Goal: Information Seeking & Learning: Find specific page/section

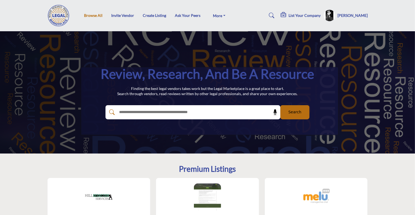
click at [90, 16] on link "Browse All" at bounding box center [93, 15] width 18 height 5
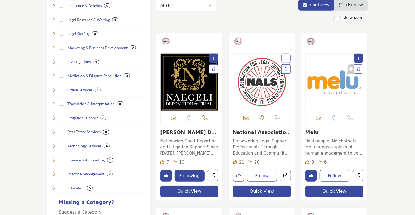
scroll to position [163, 0]
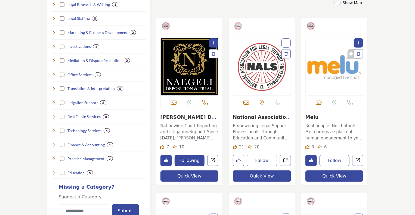
click at [200, 65] on img "Open Listing in new tab" at bounding box center [190, 66] width 58 height 57
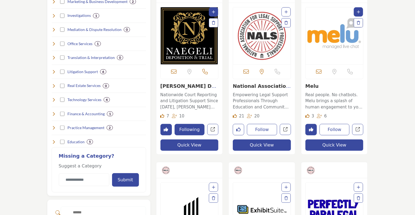
scroll to position [299, 0]
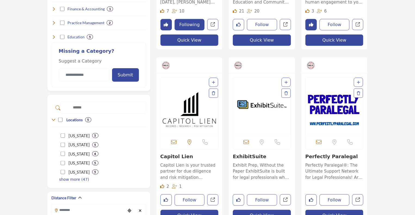
click at [190, 105] on img "Open Listing in new tab" at bounding box center [190, 106] width 58 height 57
click at [259, 109] on img "Open Listing in new tab" at bounding box center [262, 106] width 58 height 57
click at [330, 114] on img "Open Listing in new tab" at bounding box center [334, 106] width 58 height 57
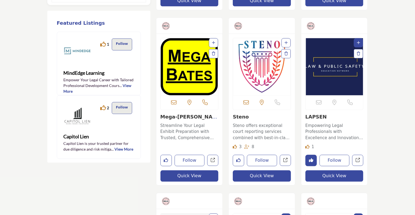
scroll to position [516, 0]
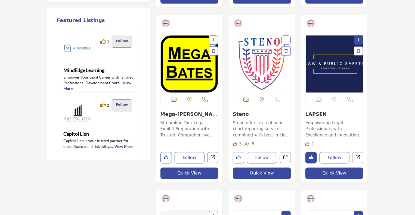
click at [189, 75] on img "Open Listing in new tab" at bounding box center [190, 64] width 58 height 57
click at [258, 74] on img "Open Listing in new tab" at bounding box center [262, 64] width 58 height 57
click at [331, 84] on img "Open Listing in new tab" at bounding box center [334, 64] width 58 height 57
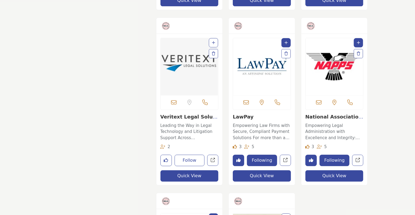
scroll to position [706, 0]
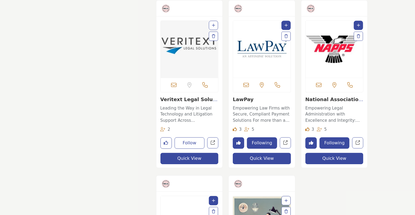
click at [193, 52] on img "Open Listing in new tab" at bounding box center [190, 49] width 58 height 57
click at [344, 52] on img "Open Listing in new tab" at bounding box center [334, 49] width 58 height 57
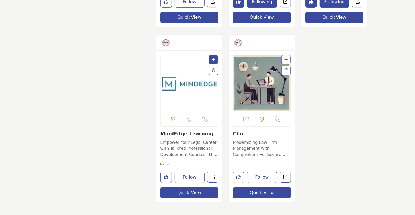
scroll to position [870, 0]
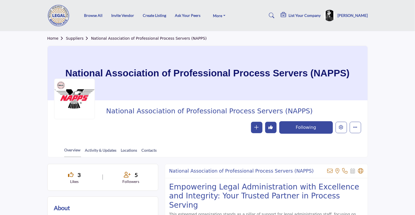
click at [273, 14] on icon at bounding box center [271, 15] width 5 height 5
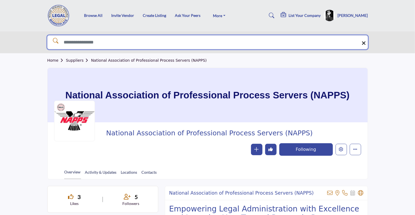
click at [148, 45] on input "Search Solutions" at bounding box center [207, 42] width 320 height 14
type input "******"
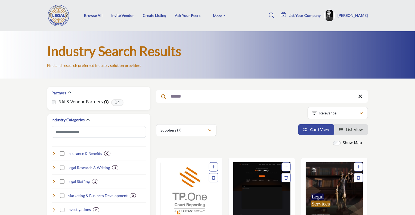
click at [198, 187] on img "Open Listing in new tab" at bounding box center [190, 190] width 58 height 57
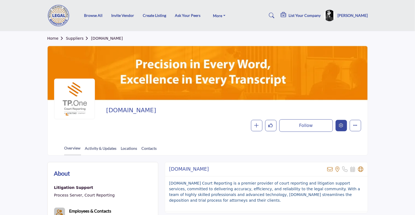
click at [340, 125] on icon "Edit company" at bounding box center [341, 125] width 4 height 4
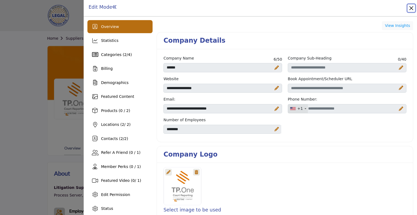
click at [411, 7] on button "Close" at bounding box center [412, 8] width 8 height 8
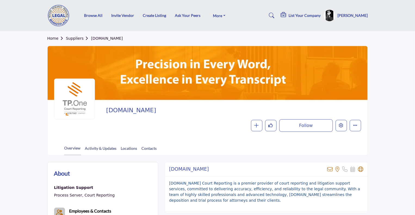
click at [357, 15] on h5 "[PERSON_NAME]" at bounding box center [352, 15] width 30 height 5
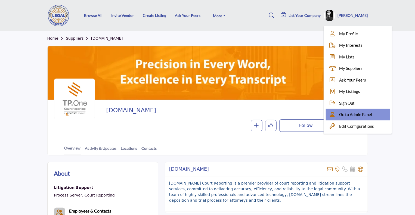
click at [354, 117] on span "Go to Admin Panel" at bounding box center [355, 114] width 33 height 6
